Goal: Information Seeking & Learning: Learn about a topic

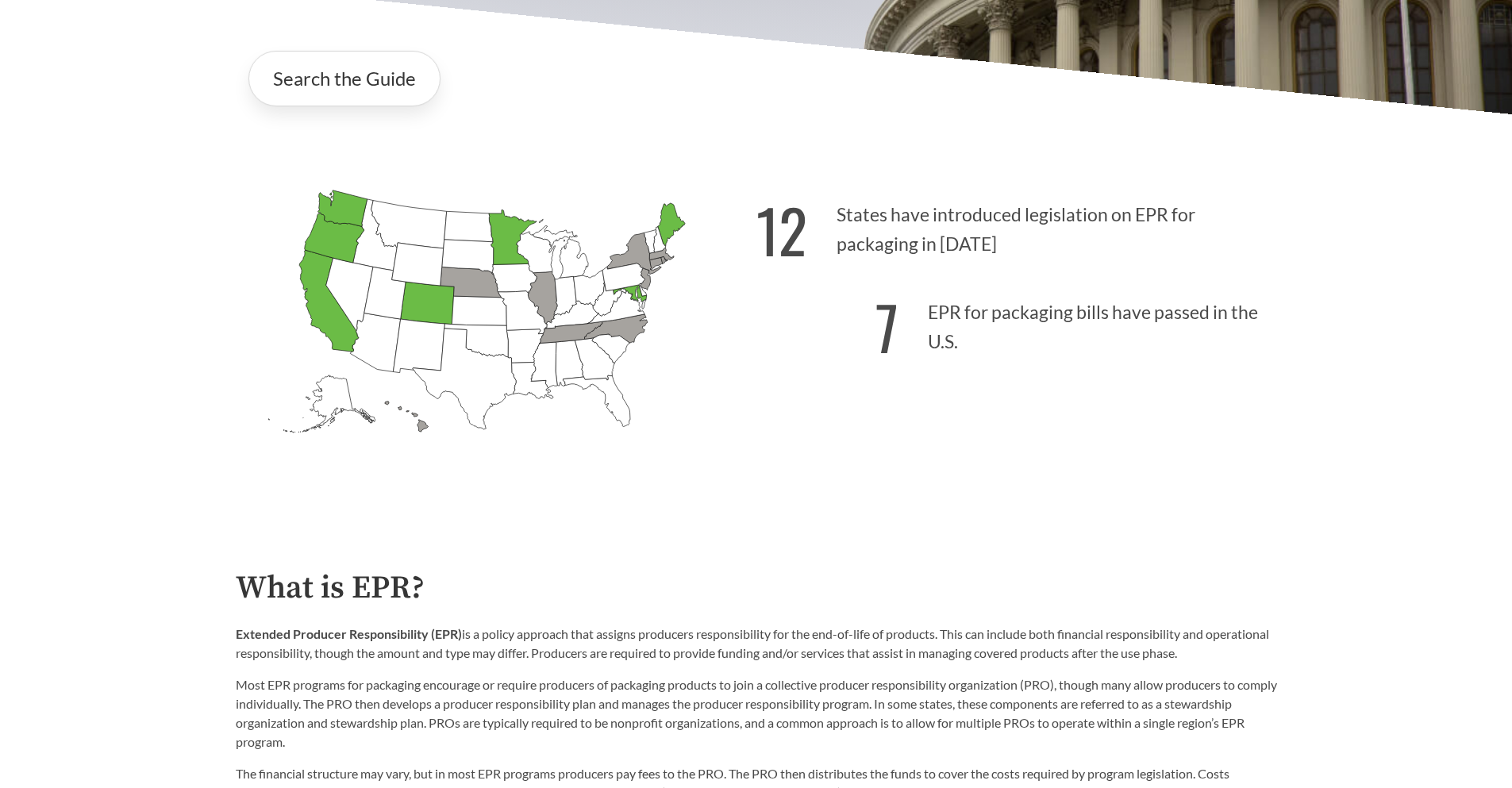
scroll to position [468, 0]
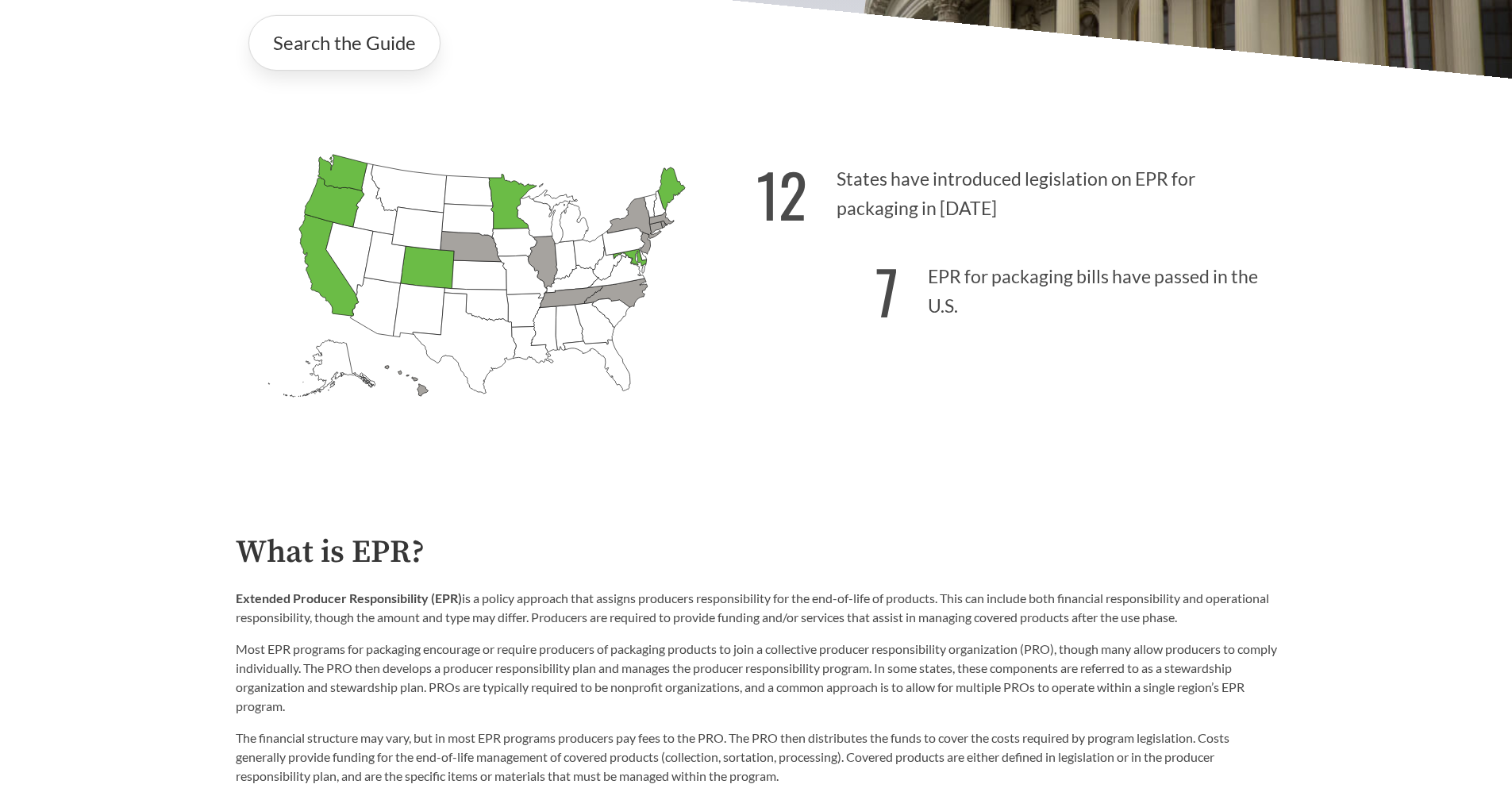
click at [668, 192] on icon "[US_STATE] Passed: 1" at bounding box center [670, 189] width 27 height 43
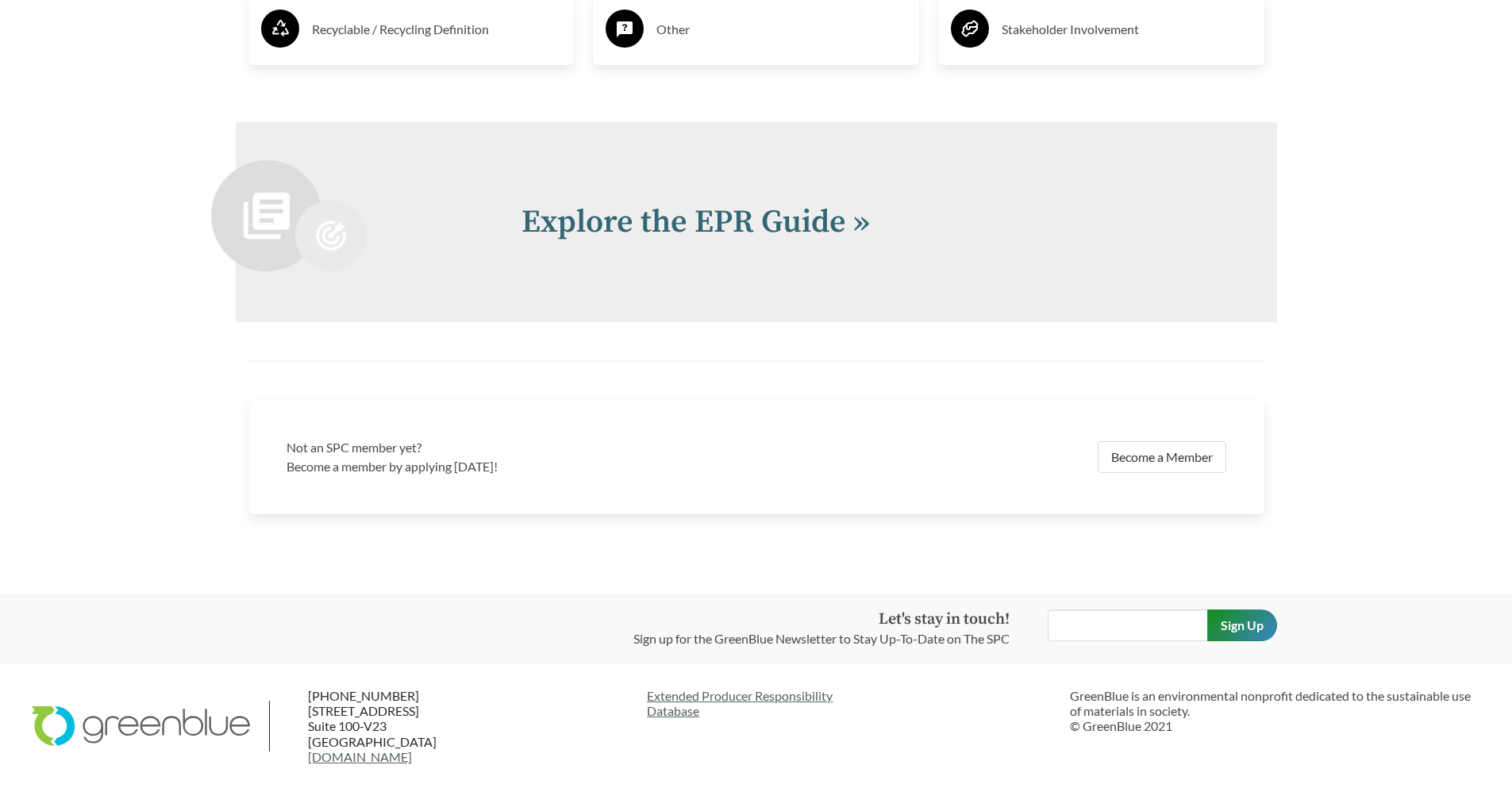
scroll to position [3438, 0]
click at [629, 227] on link "Explore the EPR Guide »" at bounding box center [696, 222] width 349 height 39
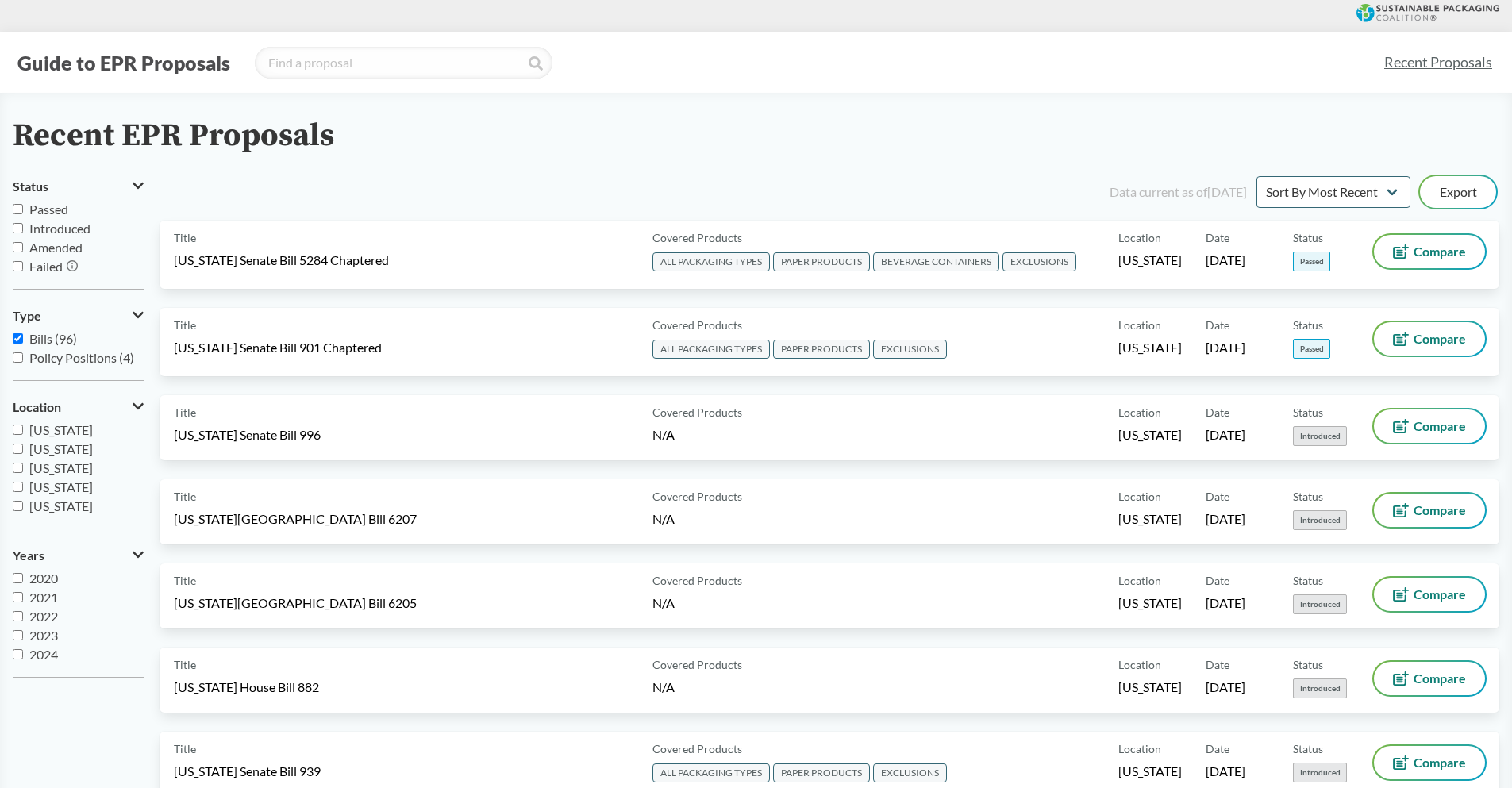
click at [18, 207] on input "Passed" at bounding box center [18, 209] width 11 height 11
checkbox input "true"
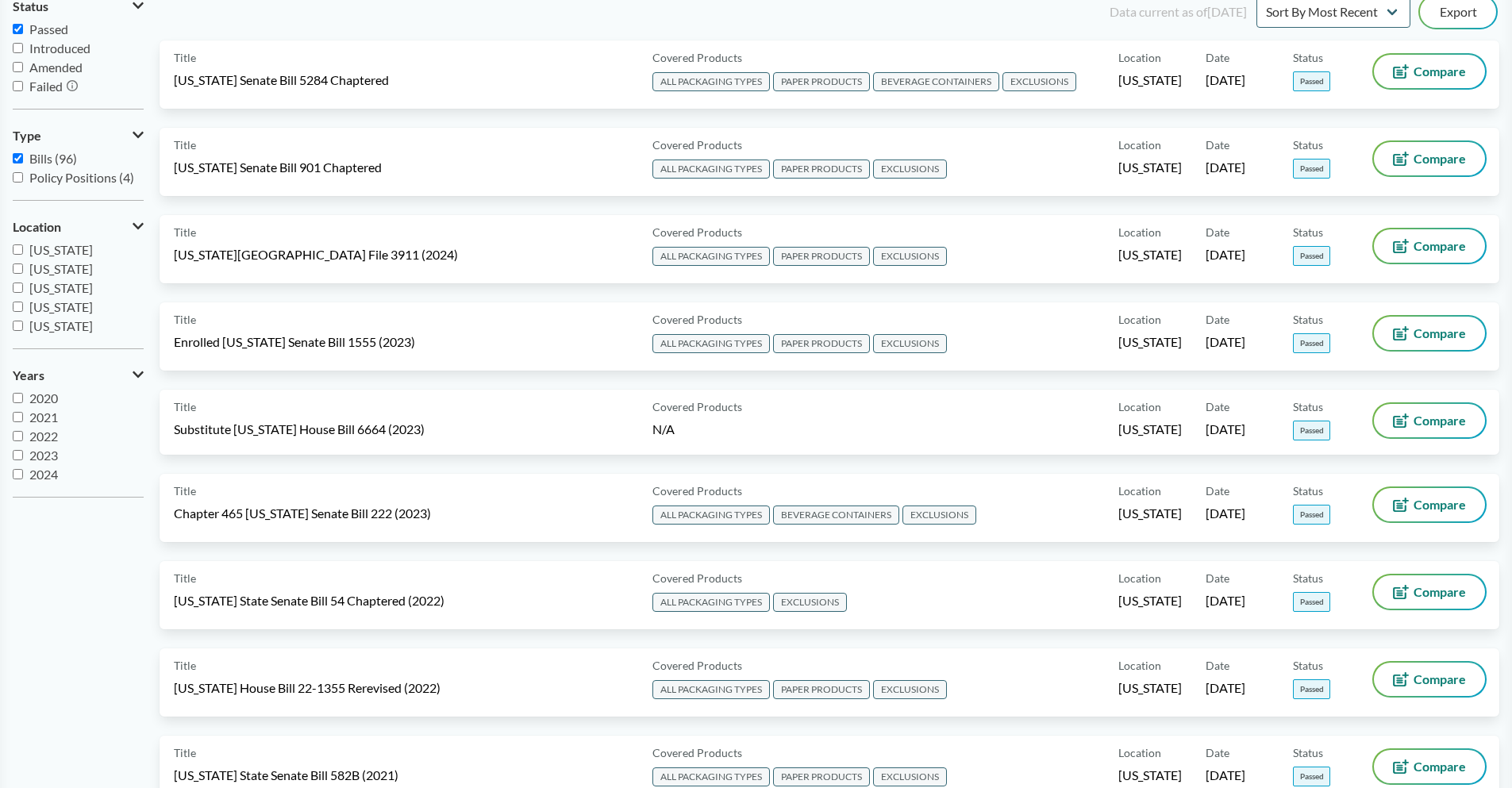
scroll to position [139, 0]
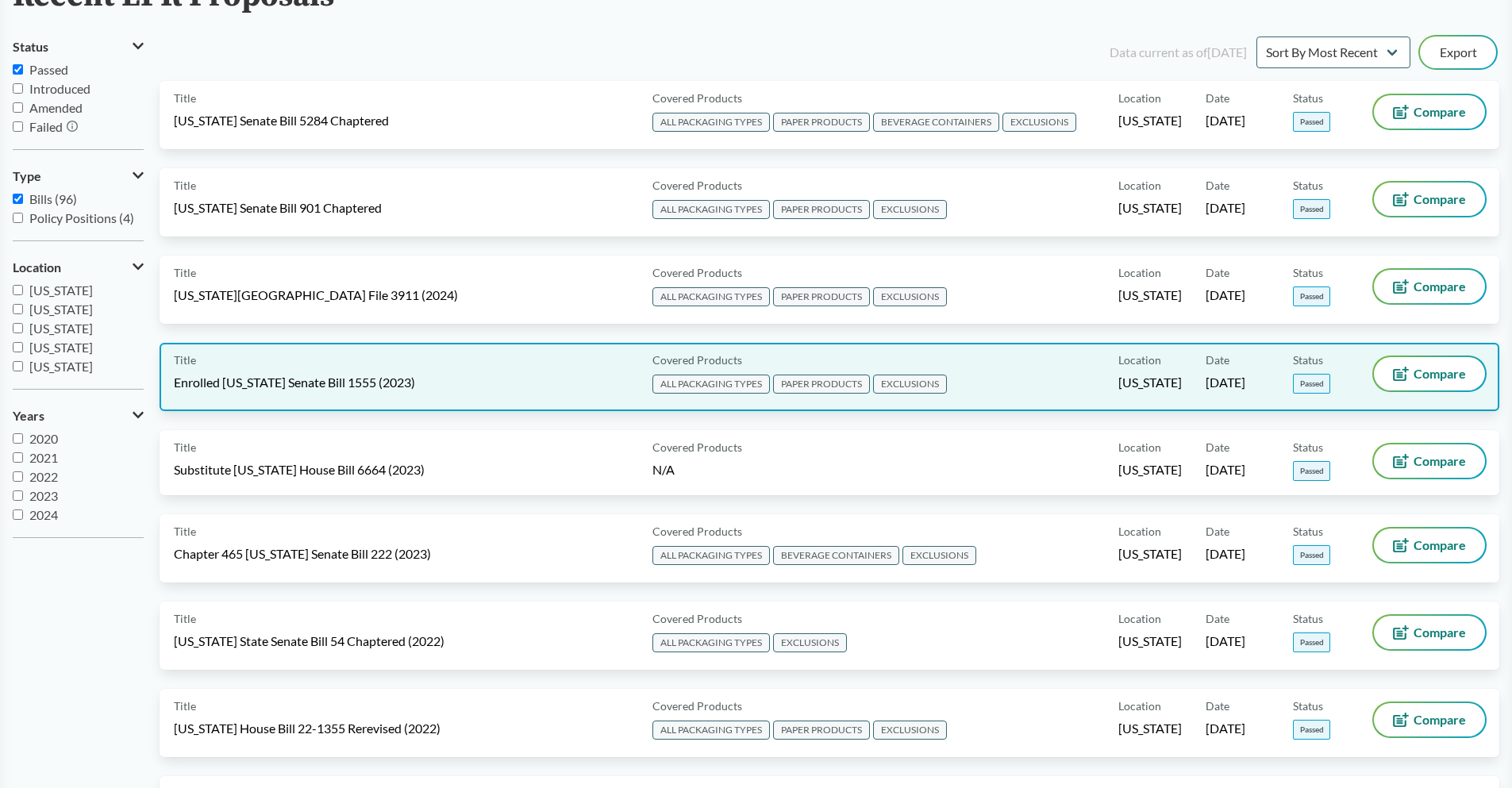
click at [444, 374] on div "Title Enrolled [US_STATE] Senate Bill 1555 (2023)" at bounding box center [410, 377] width 473 height 39
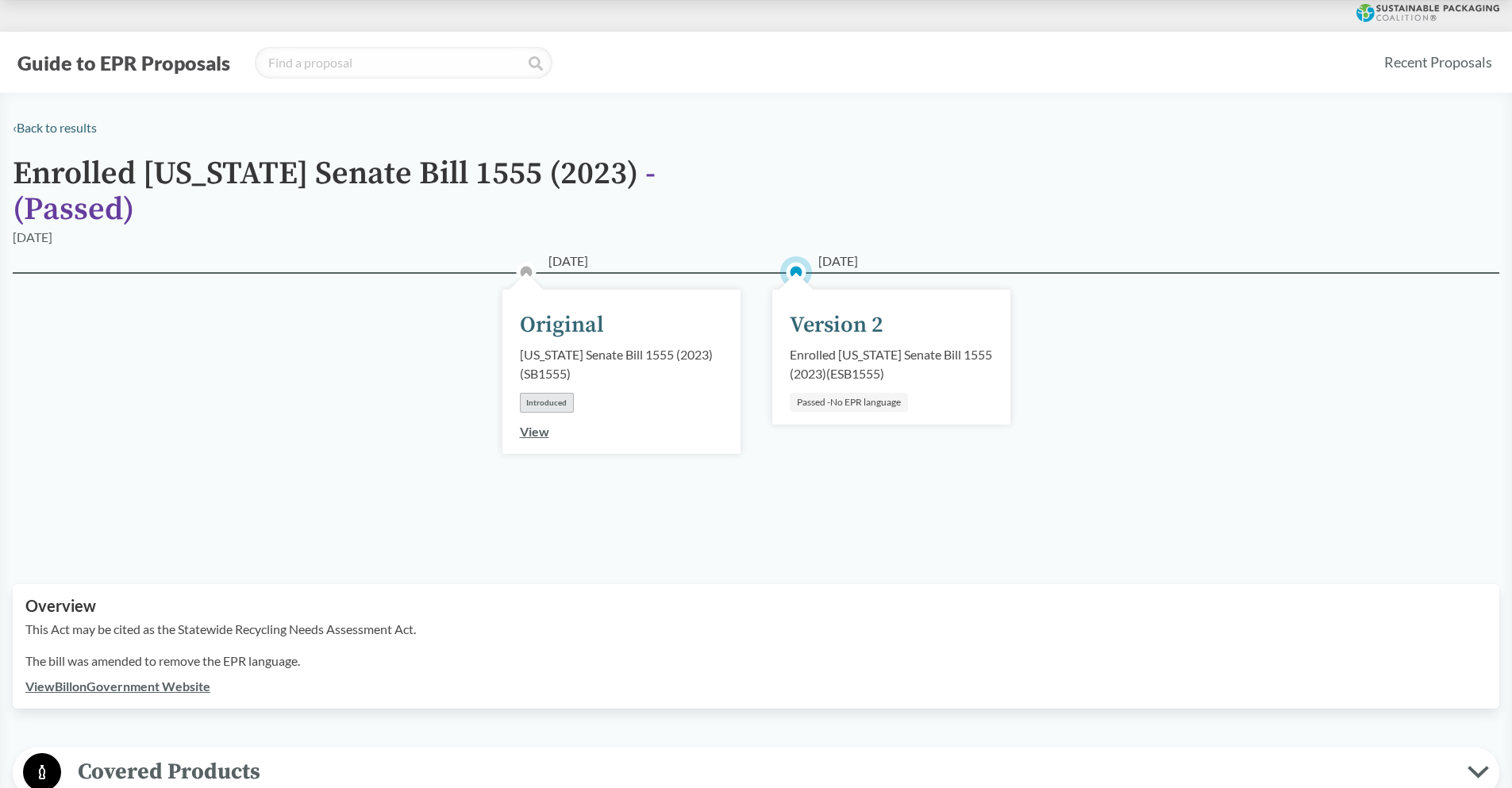
click at [542, 423] on link "View" at bounding box center [534, 431] width 29 height 15
